Goal: Task Accomplishment & Management: Complete application form

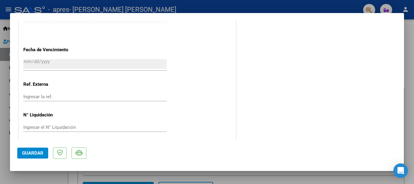
scroll to position [343, 0]
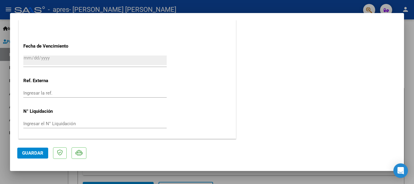
drag, startPoint x: 3, startPoint y: 87, endPoint x: 26, endPoint y: 88, distance: 22.8
click at [4, 88] on div at bounding box center [207, 92] width 414 height 184
type input "$ 0,00"
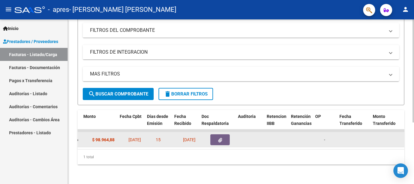
scroll to position [0, 274]
click at [210, 138] on icon "button" at bounding box center [212, 140] width 4 height 5
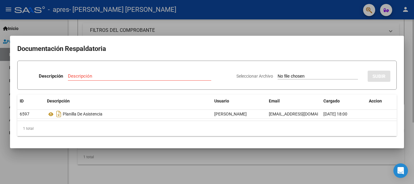
click at [325, 33] on div at bounding box center [207, 92] width 414 height 184
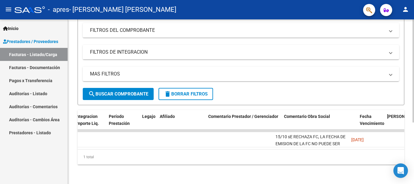
scroll to position [0, 843]
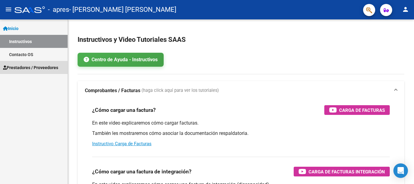
click at [31, 69] on span "Prestadores / Proveedores" at bounding box center [30, 67] width 55 height 7
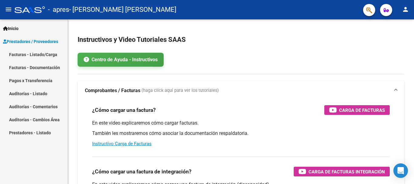
click at [37, 53] on link "Facturas - Listado/Carga" at bounding box center [34, 54] width 68 height 13
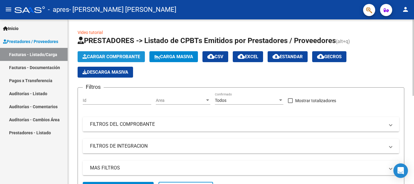
click at [134, 52] on button "Cargar Comprobante" at bounding box center [111, 56] width 67 height 11
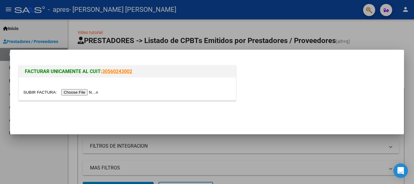
click at [94, 92] on input "file" at bounding box center [61, 92] width 77 height 6
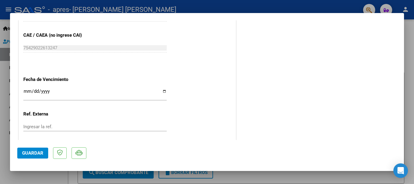
scroll to position [334, 0]
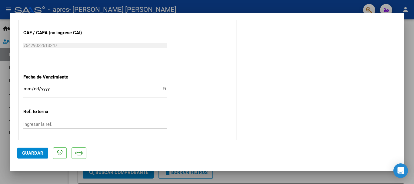
click at [27, 88] on input "Ingresar la fecha" at bounding box center [95, 91] width 144 height 10
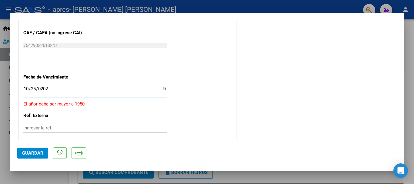
type input "[DATE]"
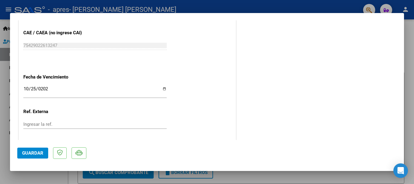
scroll to position [365, 0]
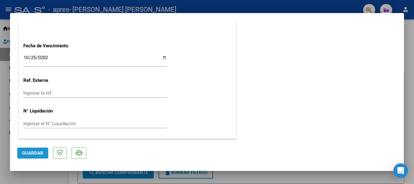
click at [22, 149] on button "Guardar" at bounding box center [32, 153] width 31 height 11
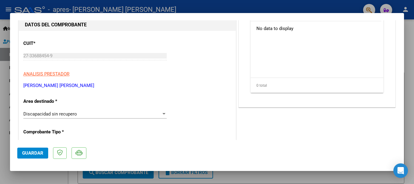
scroll to position [0, 0]
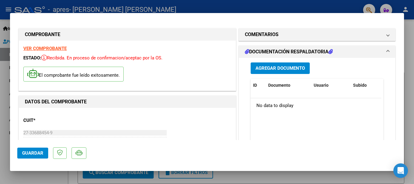
click at [2, 76] on div at bounding box center [207, 92] width 414 height 184
type input "$ 0,00"
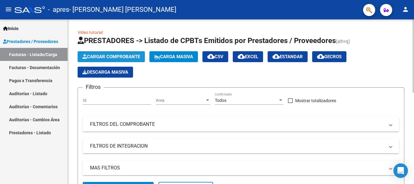
click at [115, 58] on span "Cargar Comprobante" at bounding box center [112, 56] width 58 height 5
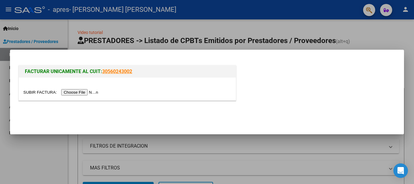
click at [93, 90] on input "file" at bounding box center [61, 92] width 77 height 6
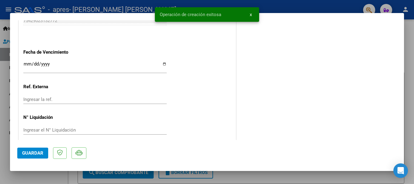
scroll to position [364, 0]
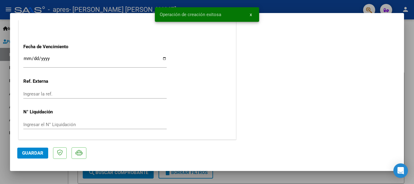
click at [25, 59] on input "Ingresar la fecha" at bounding box center [95, 61] width 144 height 10
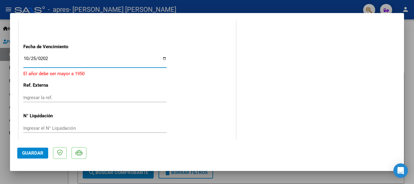
type input "[DATE]"
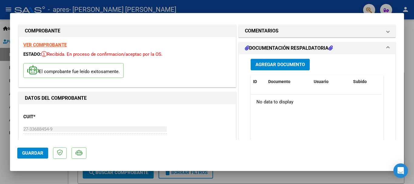
scroll to position [0, 0]
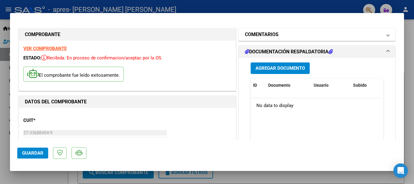
click at [279, 33] on mat-panel-title "COMENTARIOS" at bounding box center [313, 34] width 137 height 7
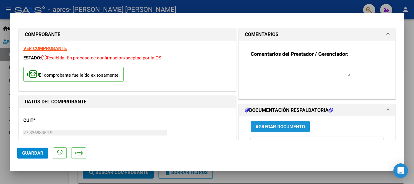
click at [270, 126] on span "Agregar Documento" at bounding box center [280, 126] width 49 height 5
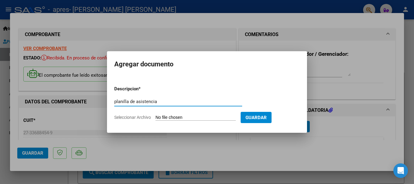
type input "planilla de asistencia"
click at [219, 116] on input "Seleccionar Archivo" at bounding box center [196, 118] width 80 height 6
type input "C:\fakepath\planilla.pdf"
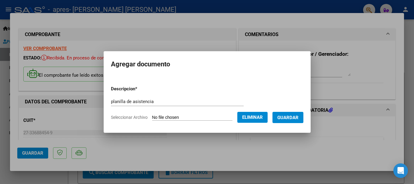
click at [299, 115] on span "Guardar" at bounding box center [288, 117] width 21 height 5
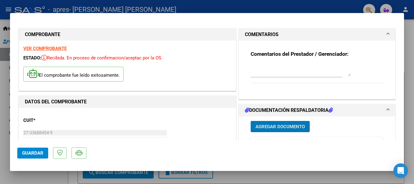
click at [4, 93] on div at bounding box center [207, 92] width 414 height 184
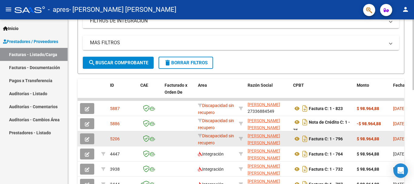
scroll to position [152, 0]
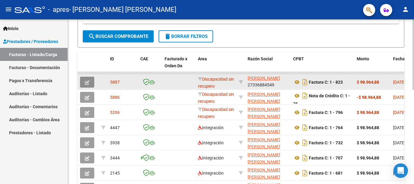
click at [84, 82] on button "button" at bounding box center [87, 82] width 14 height 11
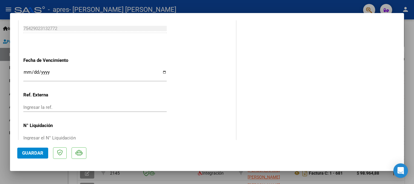
scroll to position [343, 0]
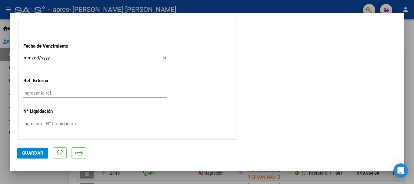
click at [0, 100] on div at bounding box center [207, 92] width 414 height 184
type input "$ 0,00"
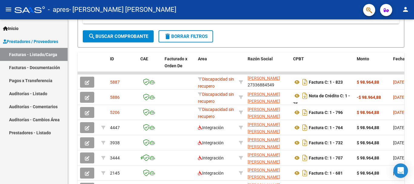
scroll to position [152, 0]
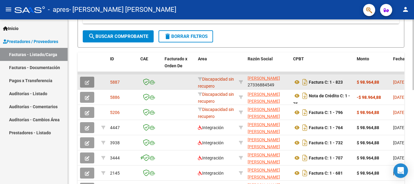
click at [87, 82] on icon "button" at bounding box center [87, 82] width 5 height 5
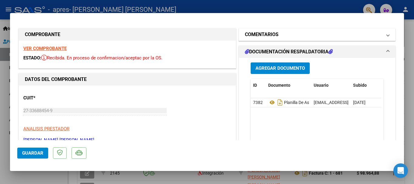
click at [386, 36] on mat-expansion-panel-header "COMENTARIOS" at bounding box center [317, 35] width 157 height 12
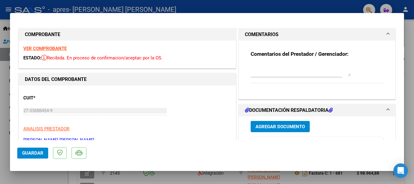
scroll to position [30, 0]
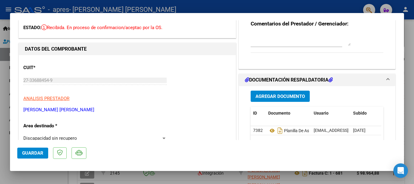
click at [256, 39] on textarea at bounding box center [301, 40] width 100 height 12
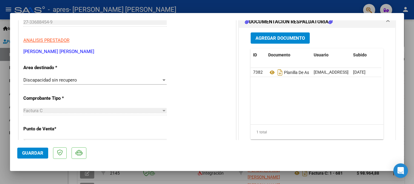
scroll to position [121, 0]
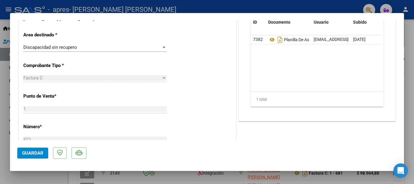
type textarea "no me deja asociar el legajo del paciente"
click at [28, 157] on button "Guardar" at bounding box center [32, 153] width 31 height 11
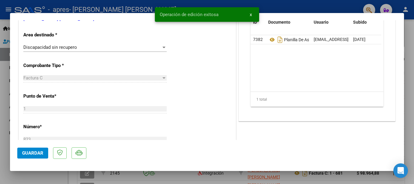
click at [3, 96] on div at bounding box center [207, 92] width 414 height 184
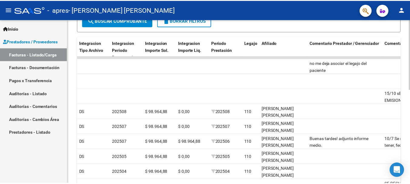
scroll to position [159, 0]
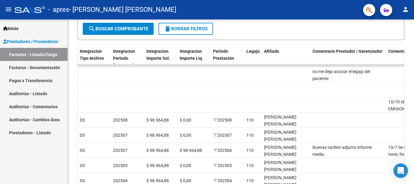
click at [404, 7] on mat-icon "person" at bounding box center [405, 9] width 7 height 7
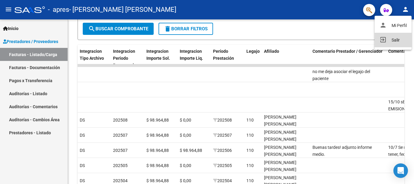
click at [390, 36] on button "exit_to_app Salir" at bounding box center [393, 40] width 37 height 15
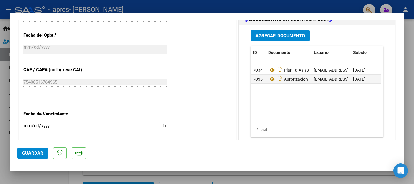
scroll to position [334, 0]
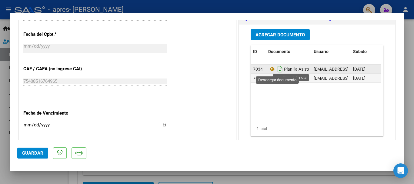
click at [277, 67] on icon "Descargar documento" at bounding box center [280, 69] width 8 height 10
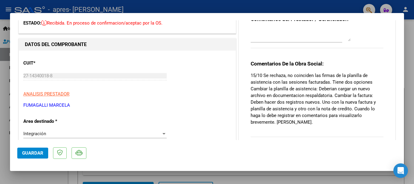
scroll to position [0, 0]
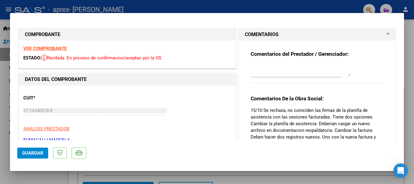
click at [5, 76] on div at bounding box center [207, 92] width 414 height 184
type input "$ 0,00"
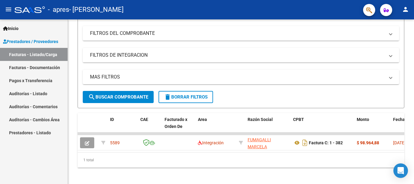
click at [405, 12] on mat-icon "person" at bounding box center [405, 9] width 7 height 7
click at [398, 40] on button "exit_to_app Salir" at bounding box center [393, 40] width 37 height 15
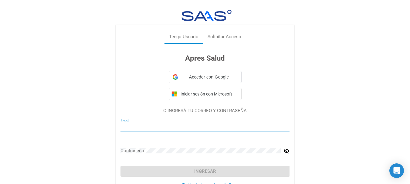
type input "marcelafumagalli@gmail.com"
